Goal: Use online tool/utility: Utilize a website feature to perform a specific function

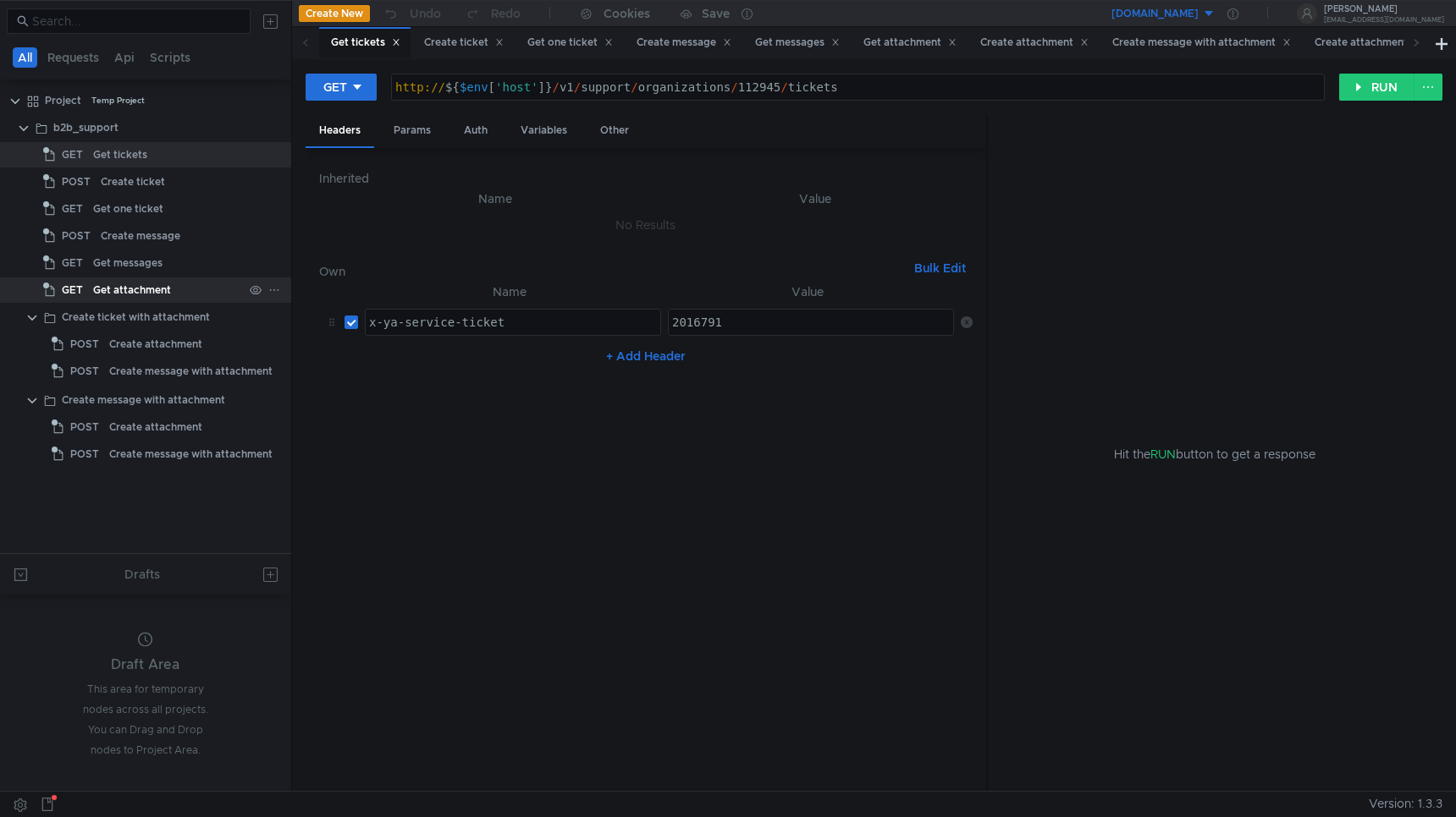
click at [138, 295] on div "Get attachment" at bounding box center [132, 290] width 78 height 26
click at [140, 289] on div "Get attachment" at bounding box center [132, 290] width 78 height 26
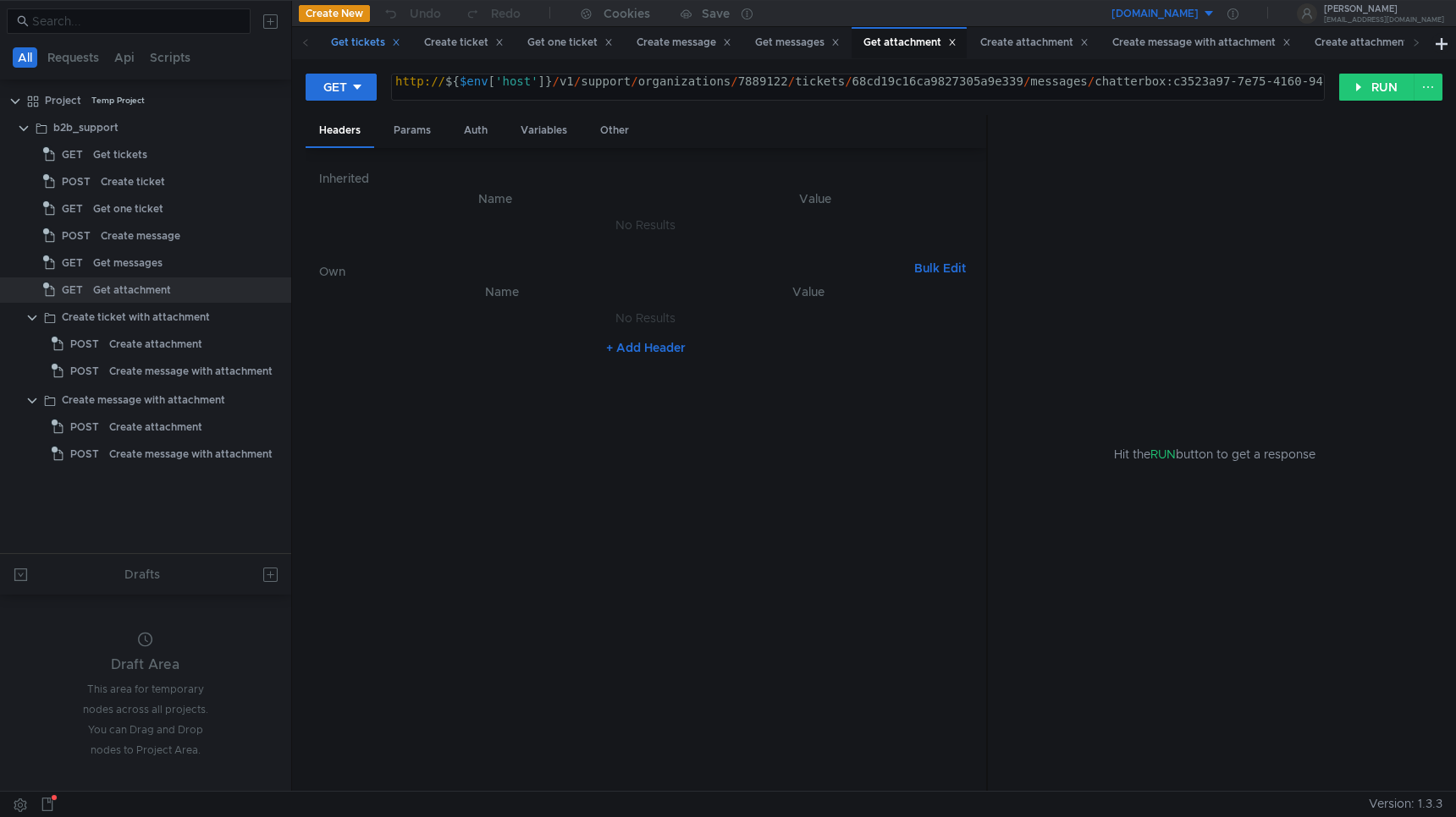
click at [400, 43] on icon at bounding box center [396, 42] width 8 height 8
click at [404, 41] on icon at bounding box center [406, 42] width 8 height 8
click at [413, 41] on icon at bounding box center [411, 42] width 8 height 8
click at [397, 42] on icon at bounding box center [394, 42] width 8 height 8
click at [389, 43] on icon at bounding box center [384, 42] width 8 height 8
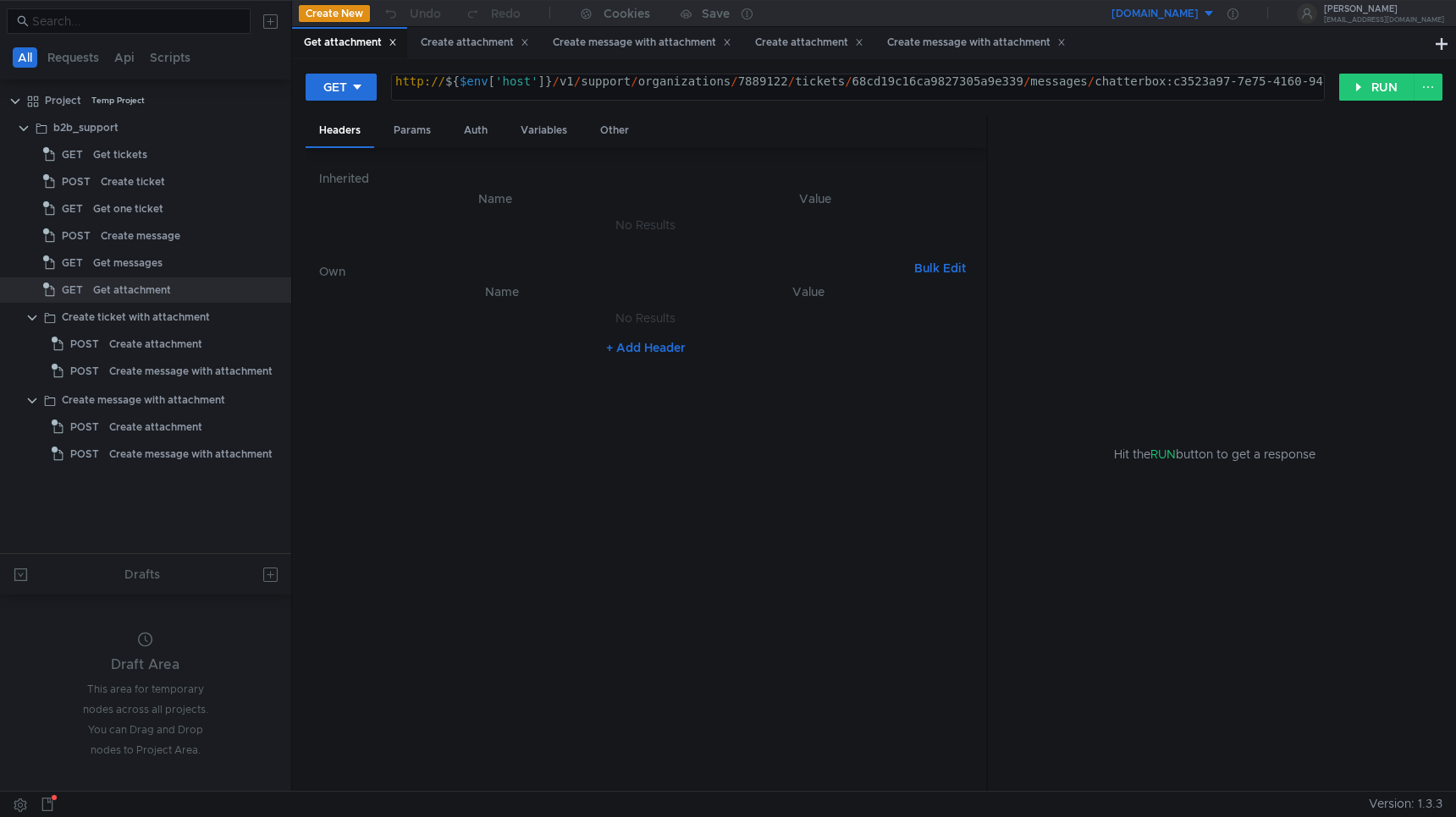
click at [393, 43] on icon at bounding box center [392, 42] width 8 height 8
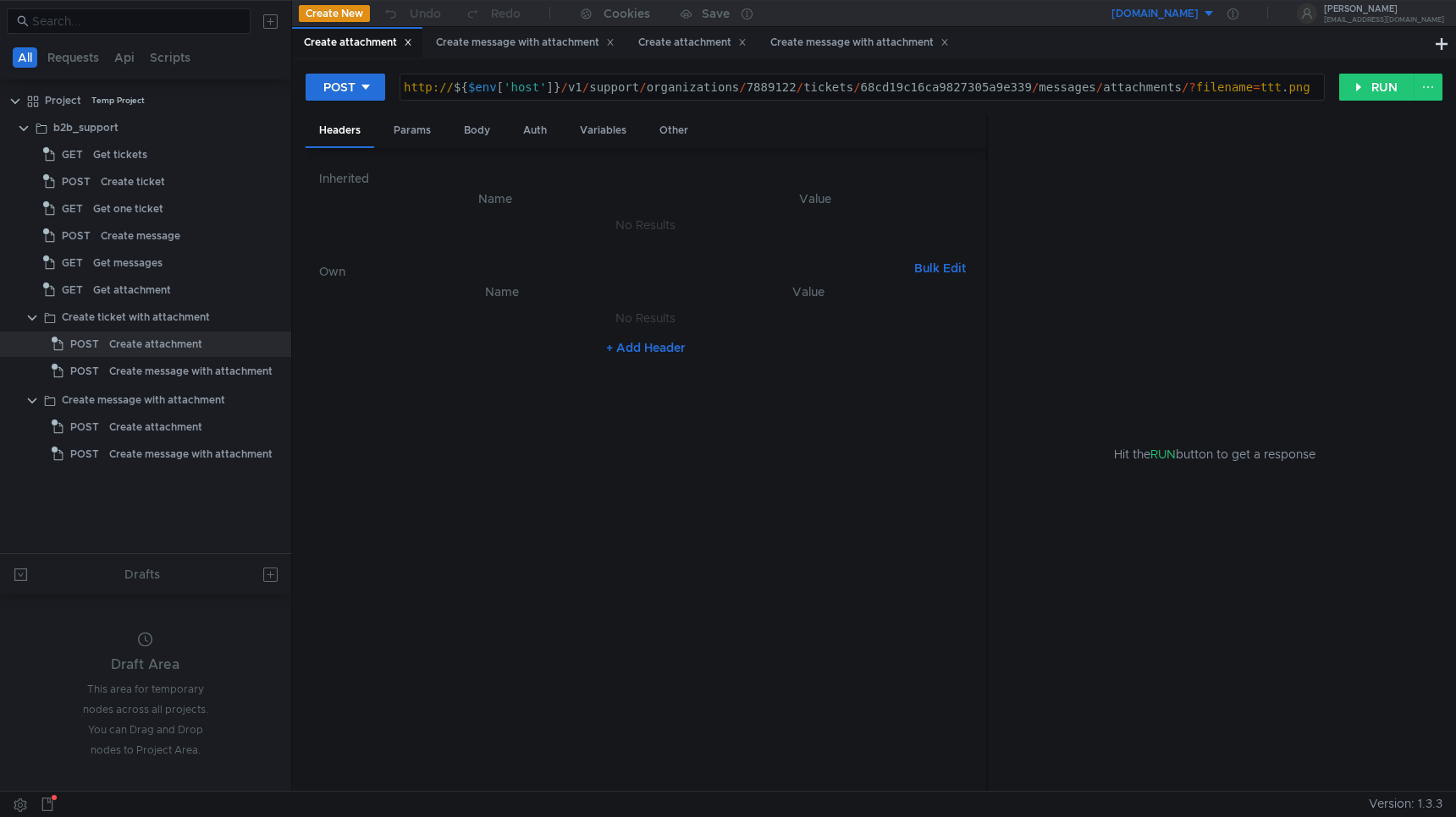
click at [409, 42] on icon at bounding box center [408, 42] width 8 height 8
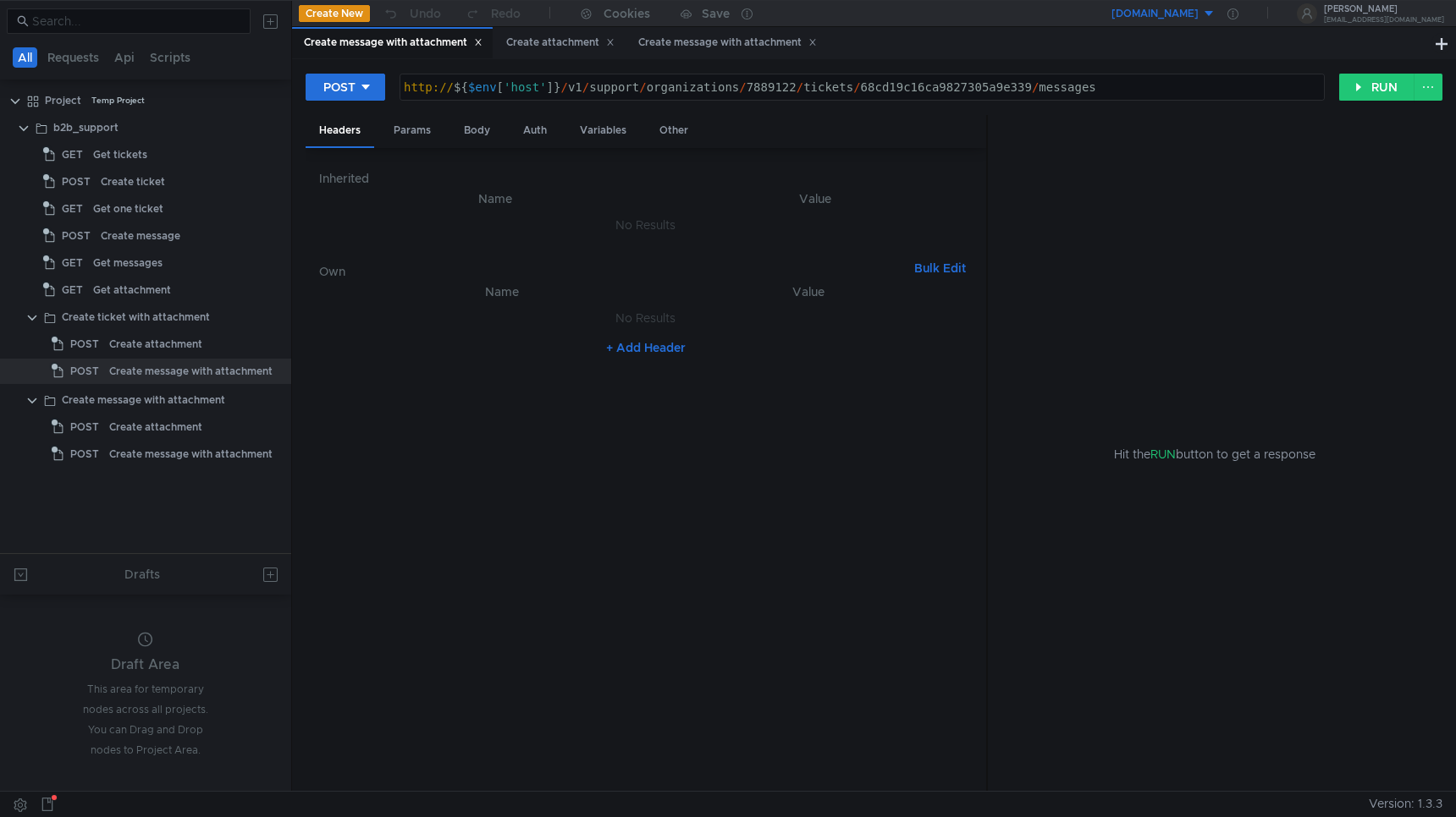
click at [481, 43] on icon at bounding box center [477, 42] width 5 height 5
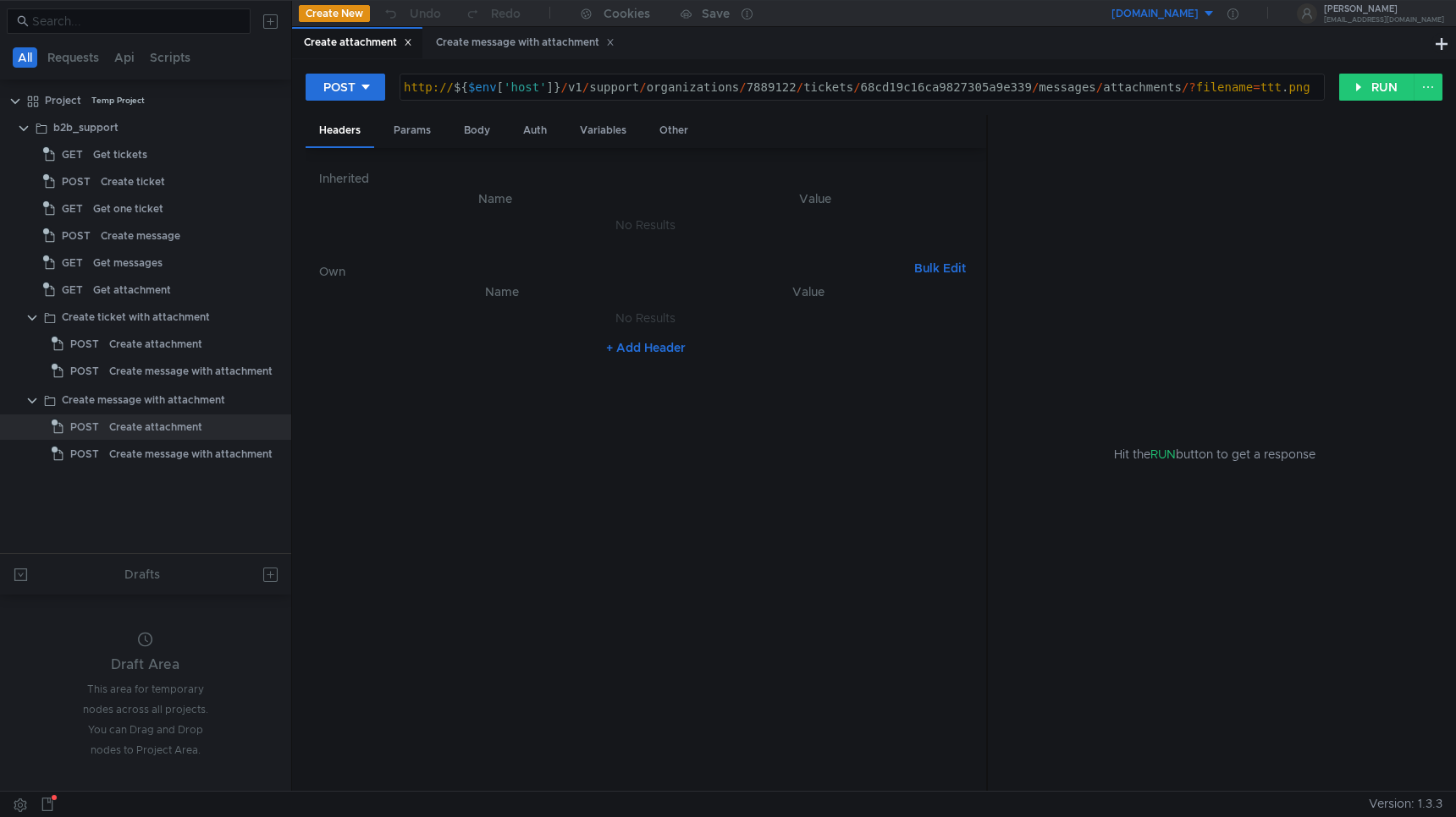
click at [412, 42] on icon at bounding box center [408, 42] width 8 height 8
click at [479, 42] on icon at bounding box center [477, 42] width 8 height 8
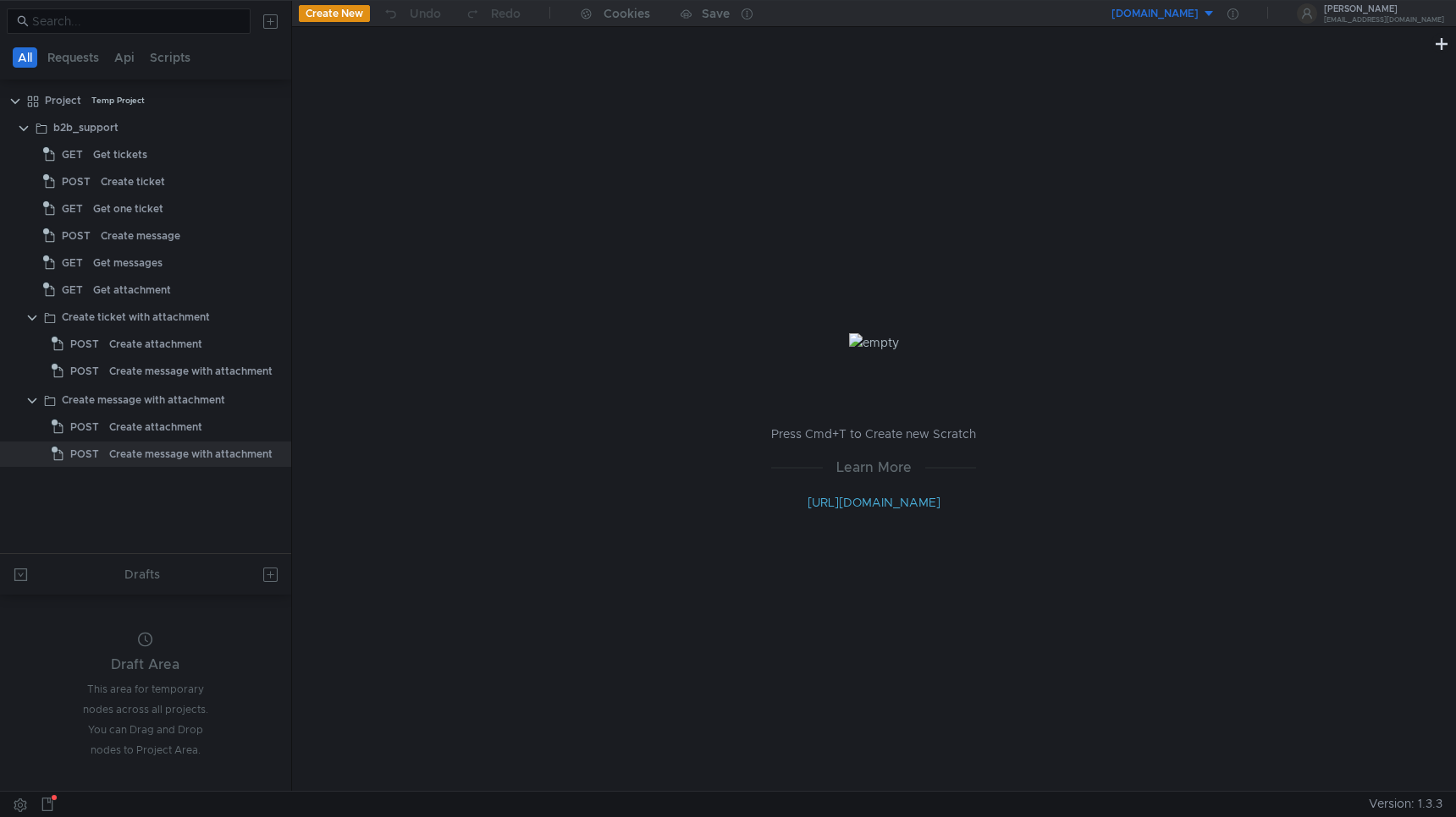
click at [1199, 7] on div "[DOMAIN_NAME]" at bounding box center [1155, 14] width 87 height 16
click at [826, 194] on div at bounding box center [728, 408] width 1456 height 817
click at [149, 428] on div "Create attachment" at bounding box center [156, 428] width 93 height 26
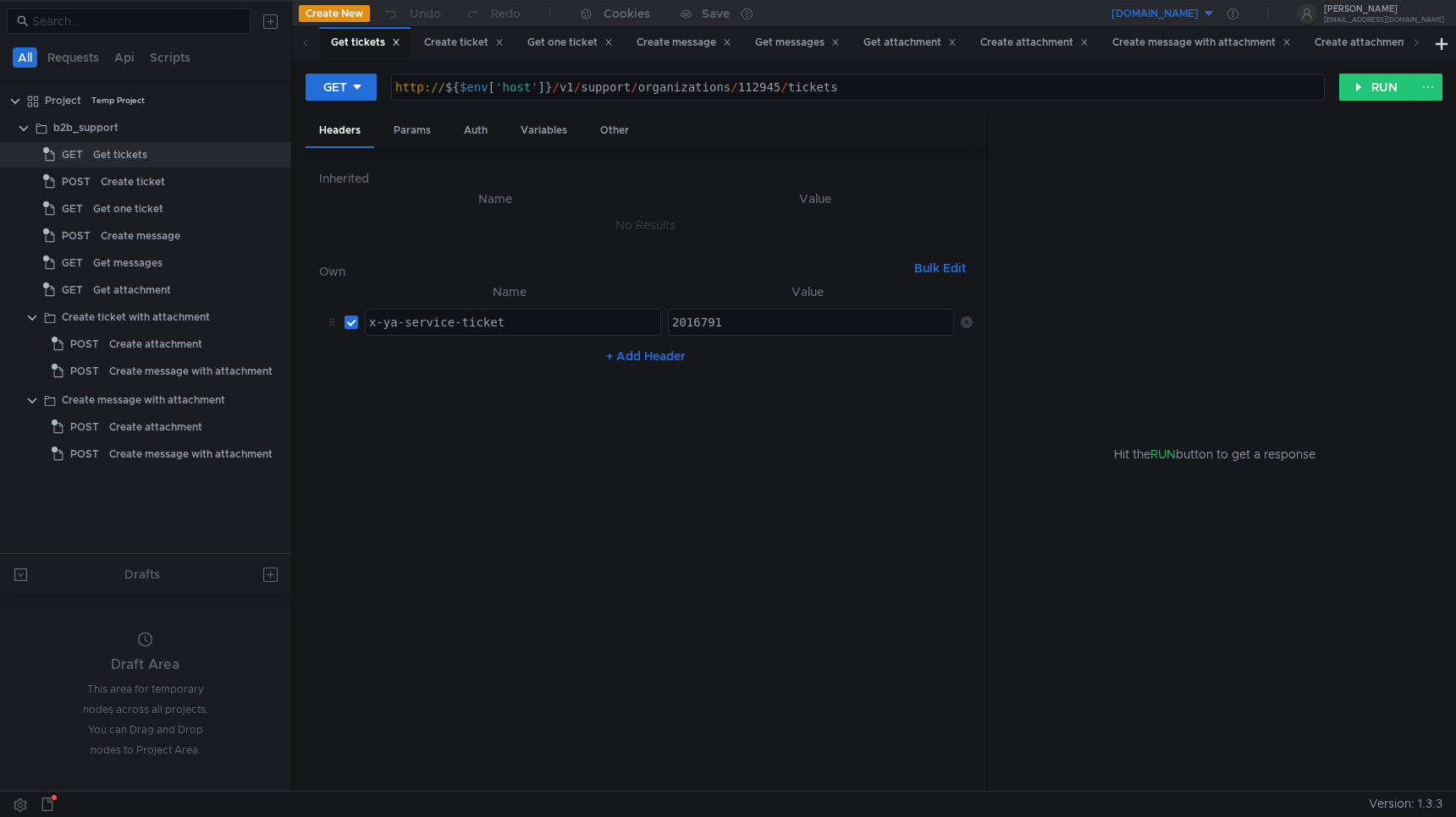
click at [760, 414] on nz-table "Name Value x-ya-service-ticket הההההההההההההההההההההההההההההההההההההההההההההההה…" at bounding box center [645, 530] width 653 height 496
click at [748, 327] on div "2016791" at bounding box center [812, 335] width 287 height 40
type textarea "2016791"
click at [966, 318] on icon at bounding box center [966, 321] width 12 height 12
click at [1378, 93] on button "RUN" at bounding box center [1376, 87] width 75 height 27
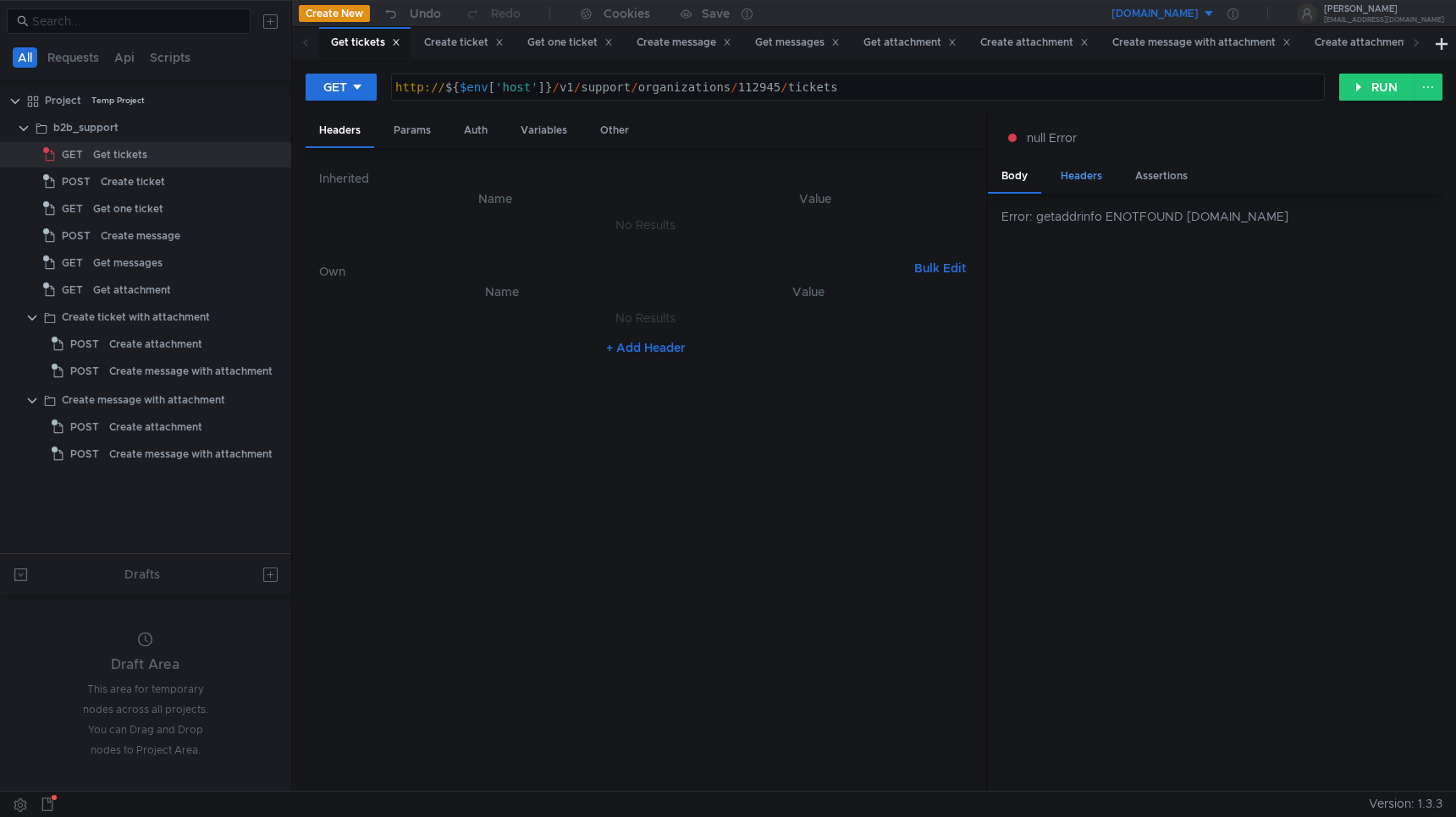
click at [1083, 176] on div "Headers" at bounding box center [1080, 176] width 69 height 31
click at [997, 197] on div "No data" at bounding box center [1215, 492] width 454 height 598
click at [1024, 181] on div "Body" at bounding box center [1014, 176] width 53 height 31
click at [1153, 176] on div "Assertions" at bounding box center [1161, 176] width 80 height 31
click at [1001, 173] on div "Body" at bounding box center [1014, 176] width 53 height 31
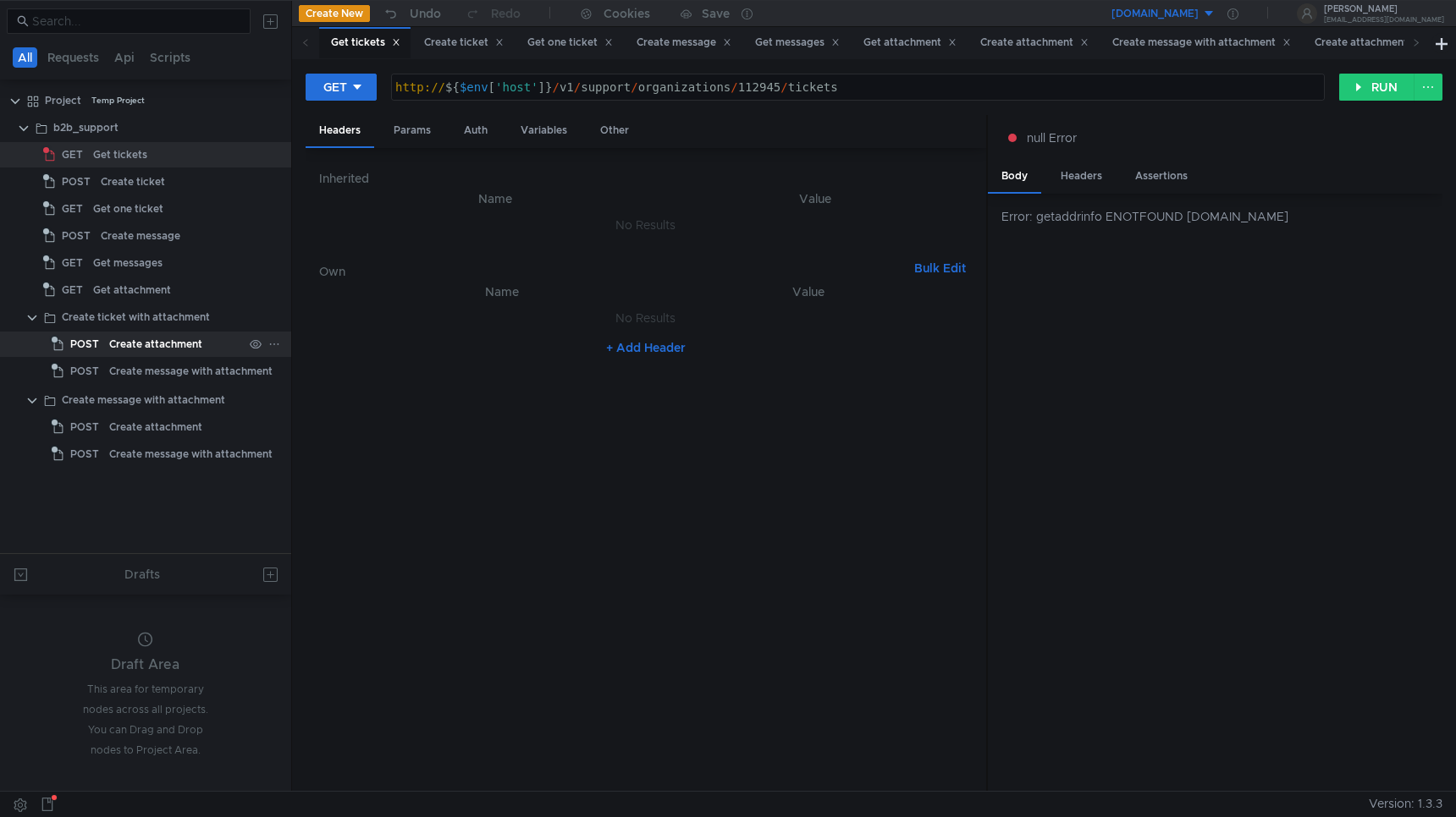
click at [146, 343] on div "Create attachment" at bounding box center [156, 344] width 93 height 26
click at [146, 343] on div "Create attachment" at bounding box center [156, 344] width 93 height 26
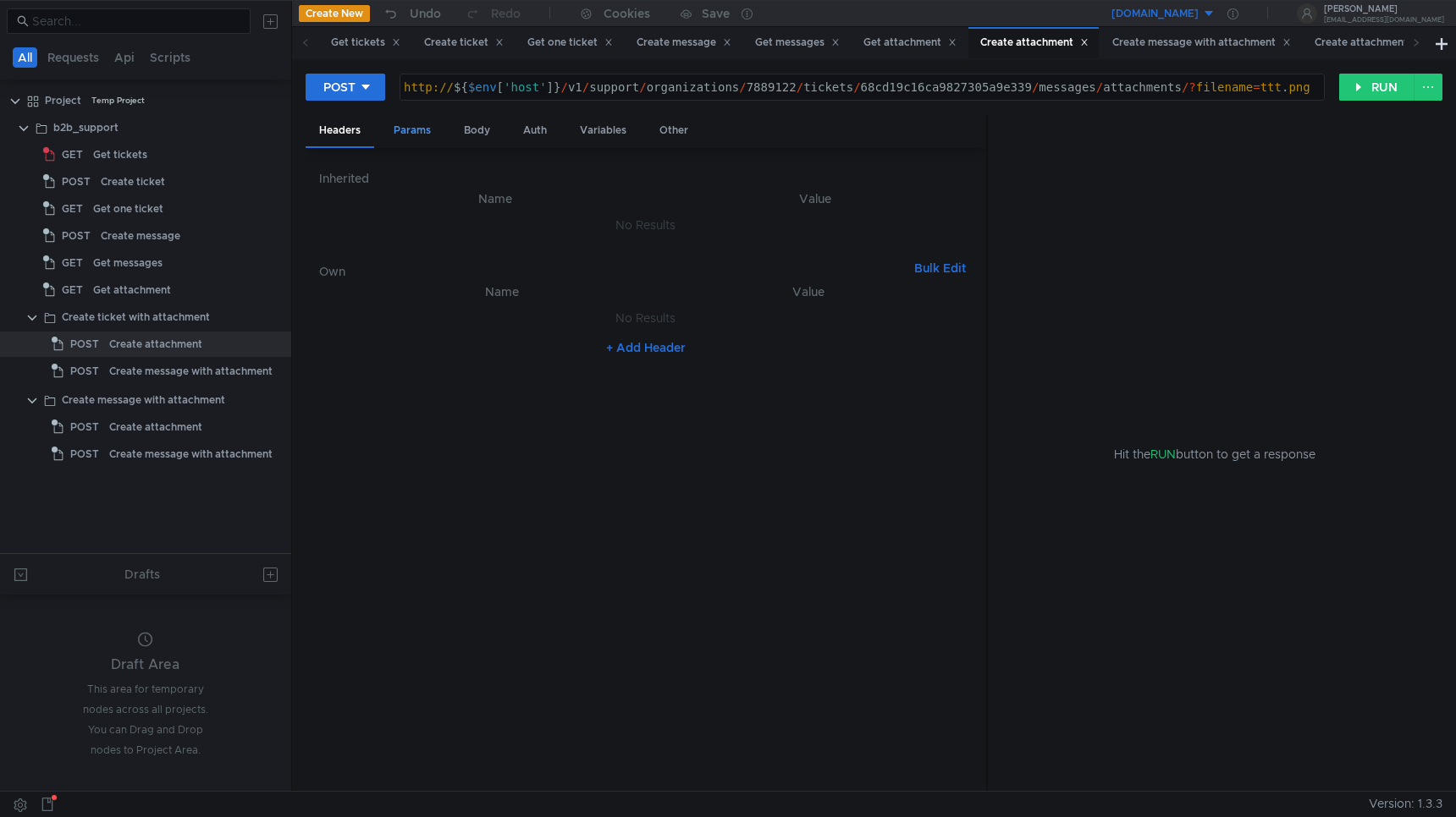
click at [407, 136] on div "Params" at bounding box center [412, 131] width 64 height 31
click at [476, 136] on div "Body" at bounding box center [476, 131] width 53 height 31
